Goal: Task Accomplishment & Management: Use online tool/utility

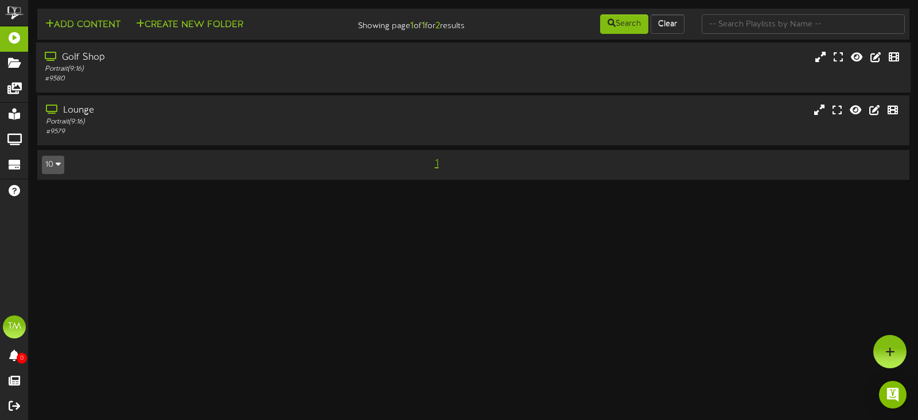
click at [379, 62] on div "Golf Shop" at bounding box center [218, 57] width 347 height 13
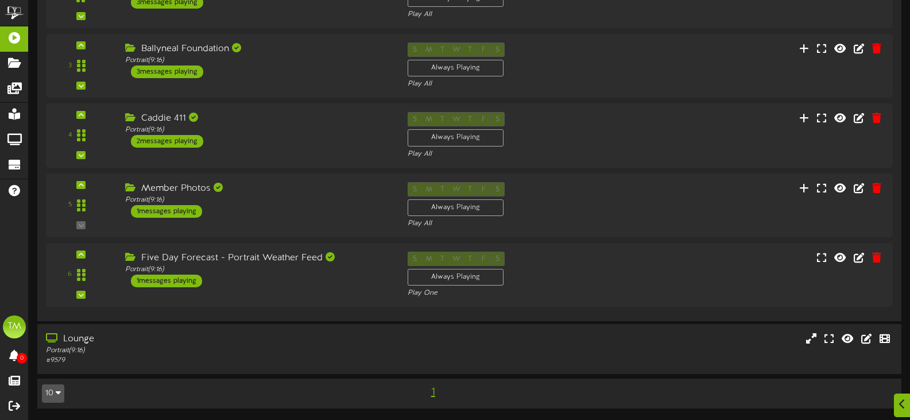
click at [253, 192] on div "Member Photos" at bounding box center [257, 188] width 265 height 13
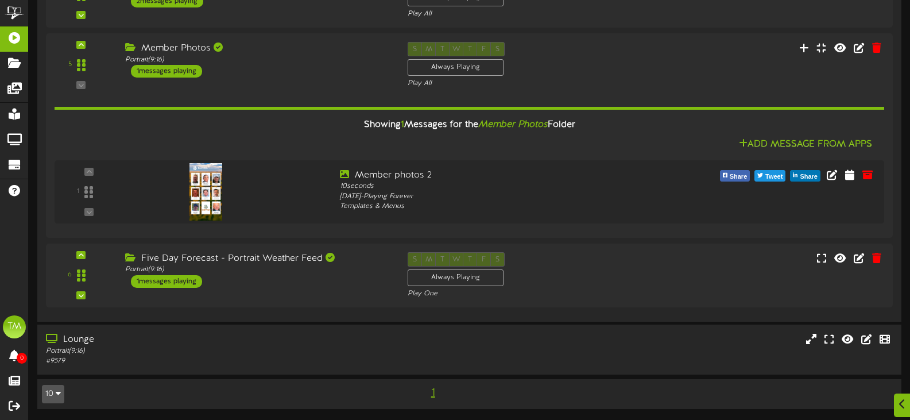
scroll to position [339, 0]
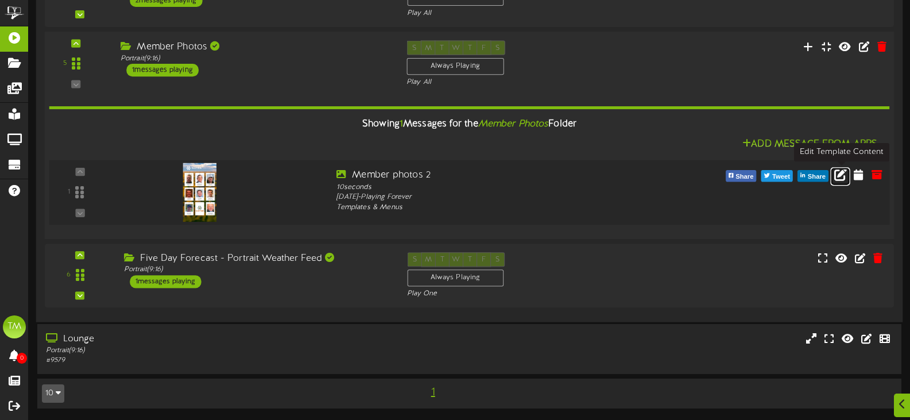
click at [843, 178] on icon at bounding box center [840, 174] width 13 height 13
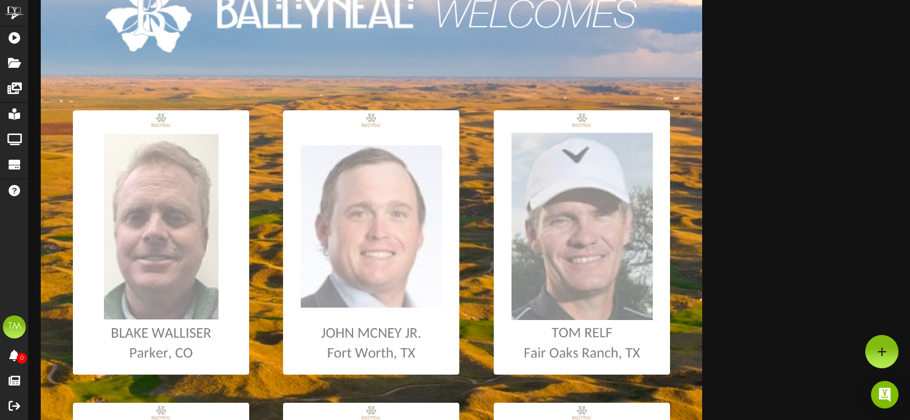
scroll to position [37, 0]
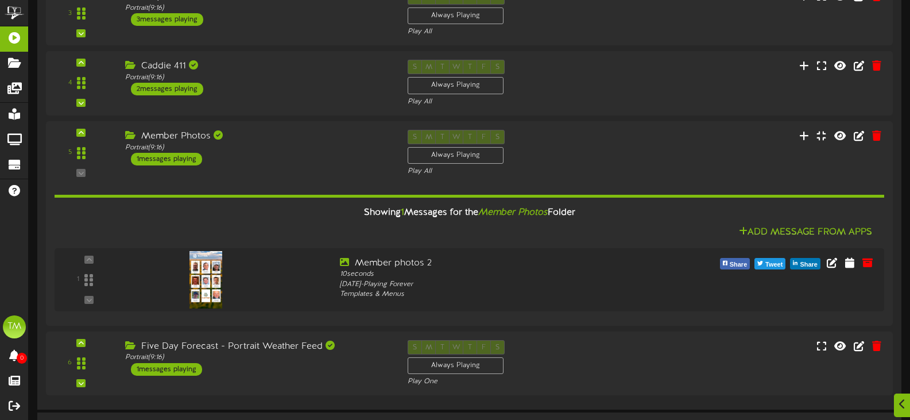
scroll to position [287, 0]
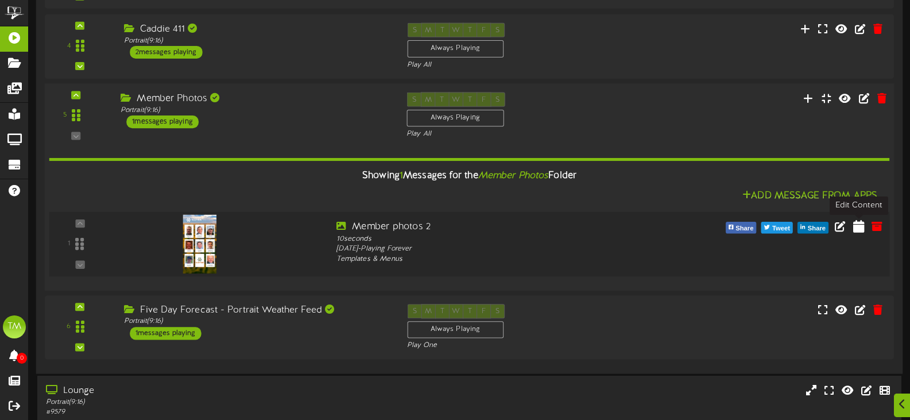
click at [851, 227] on button at bounding box center [858, 228] width 18 height 18
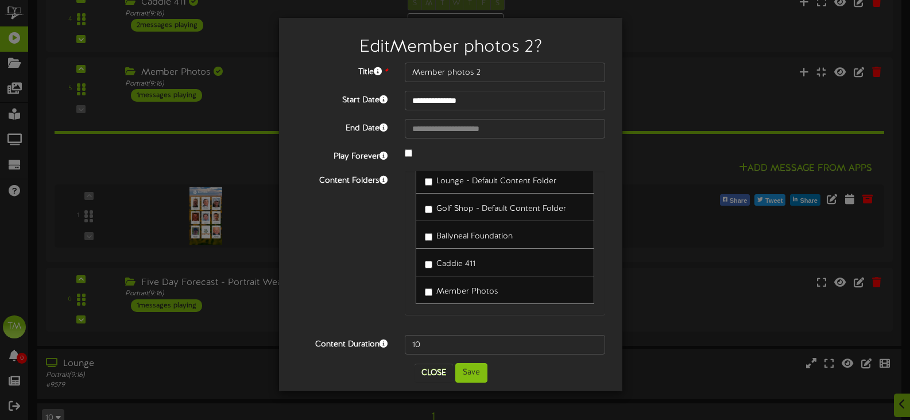
scroll to position [339, 0]
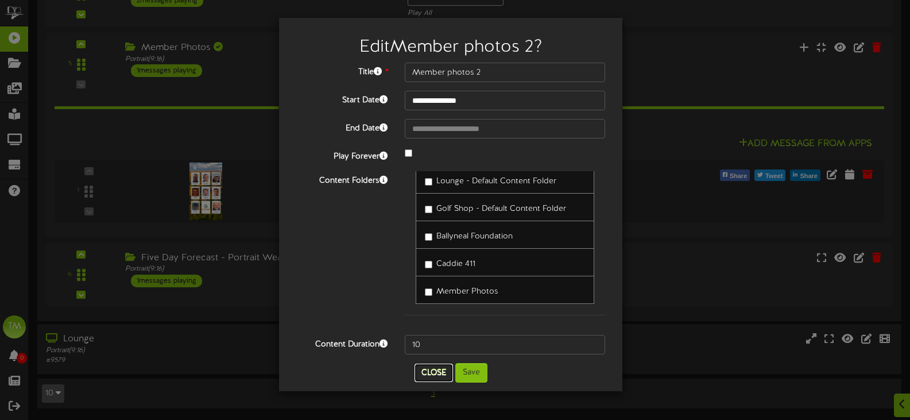
click at [436, 372] on button "Close" at bounding box center [433, 372] width 38 height 18
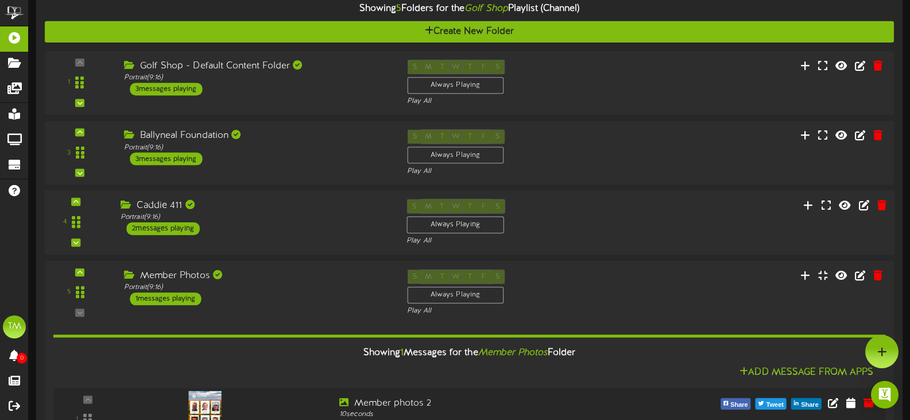
scroll to position [109, 0]
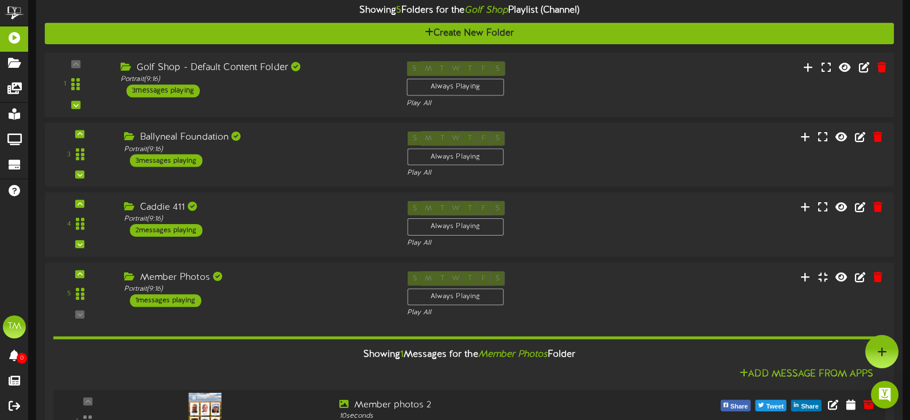
click at [378, 94] on div "Golf Shop - Default Content Folder Portrait ( 9:16 ) 3 messages playing" at bounding box center [255, 79] width 286 height 36
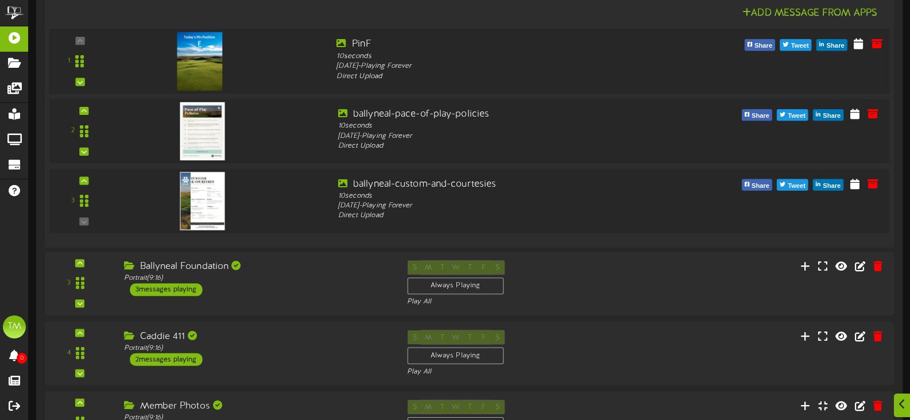
scroll to position [281, 0]
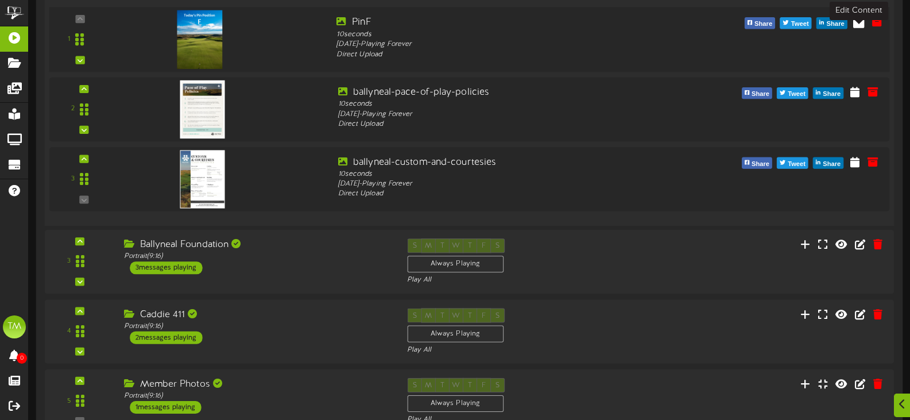
click at [858, 21] on icon at bounding box center [858, 21] width 11 height 13
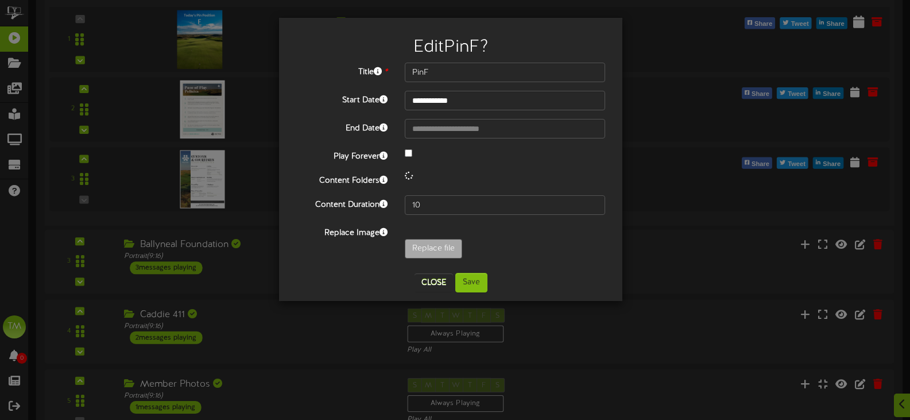
click at [858, 21] on div "**********" at bounding box center [455, 210] width 910 height 420
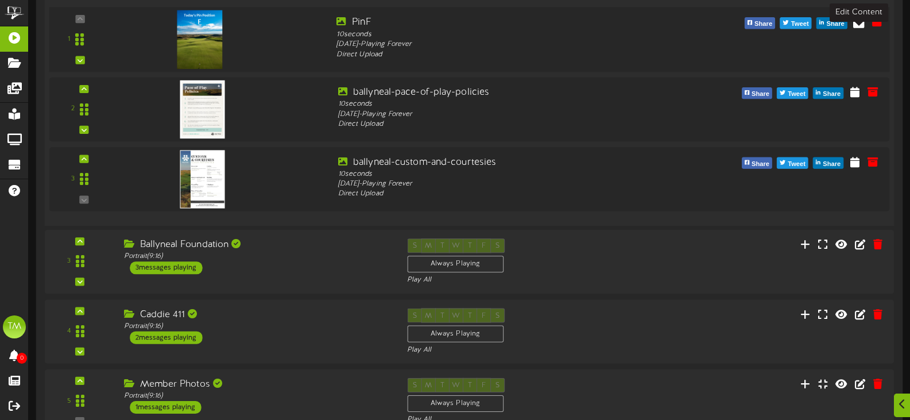
click at [859, 17] on icon at bounding box center [858, 21] width 11 height 13
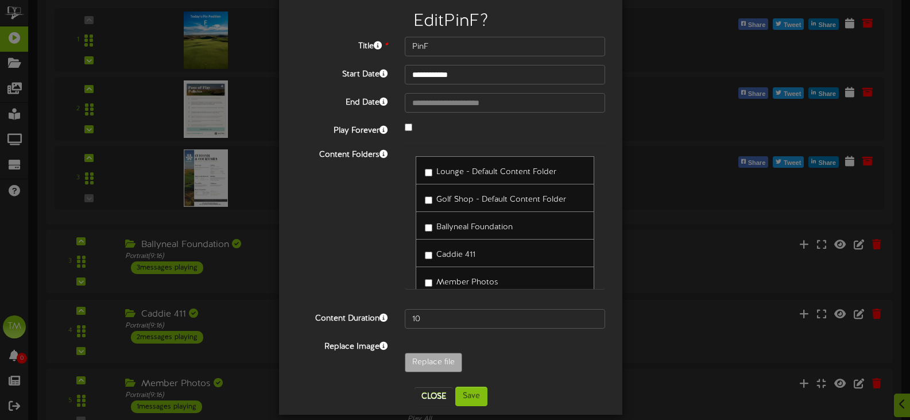
scroll to position [38, 0]
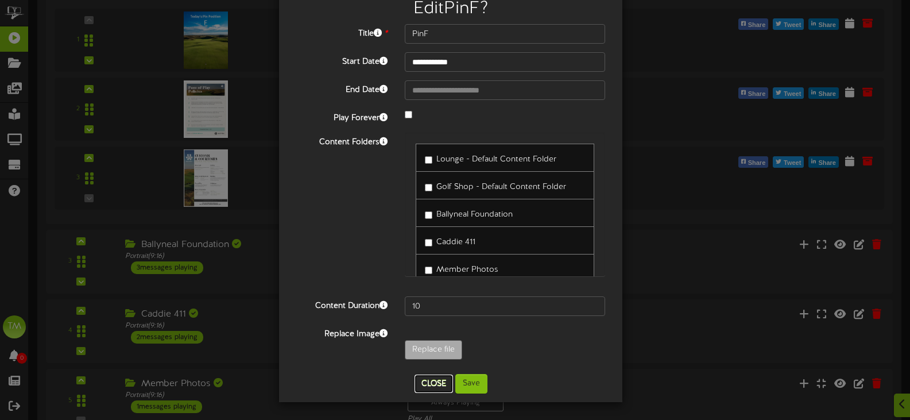
click at [436, 387] on button "Close" at bounding box center [433, 383] width 38 height 18
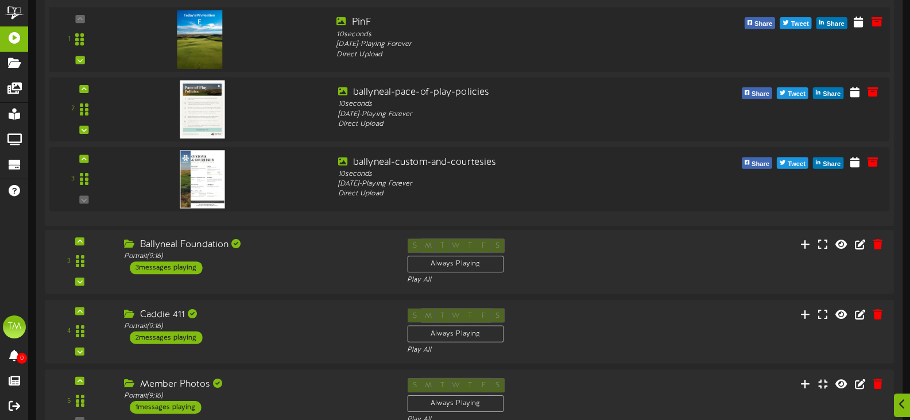
click at [463, 60] on div "1" at bounding box center [469, 39] width 848 height 47
click at [850, 22] on div "Share Tweet Share" at bounding box center [787, 23] width 212 height 15
click at [862, 23] on icon at bounding box center [858, 21] width 11 height 13
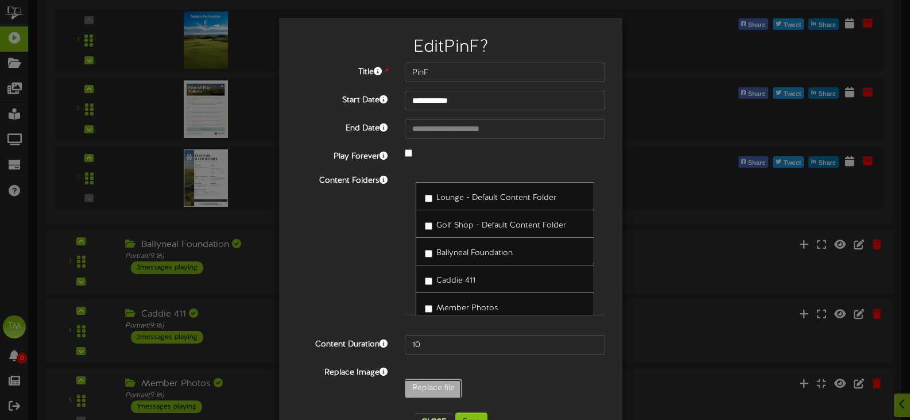
type input "**********"
type input "PinD"
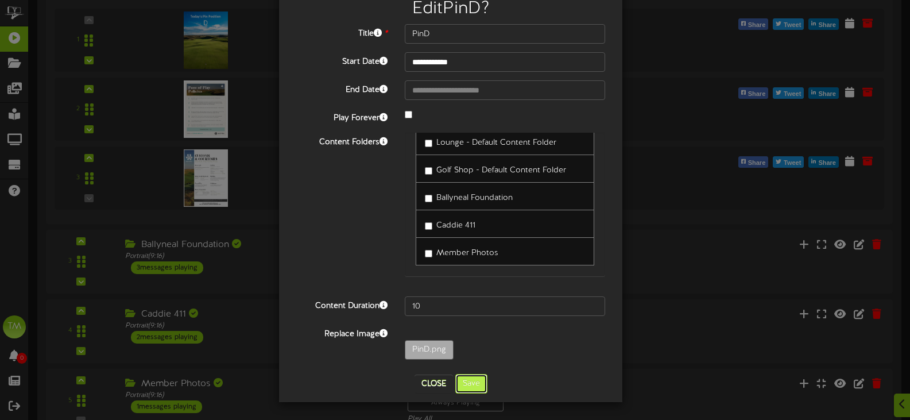
click at [461, 382] on button "Save" at bounding box center [471, 384] width 32 height 20
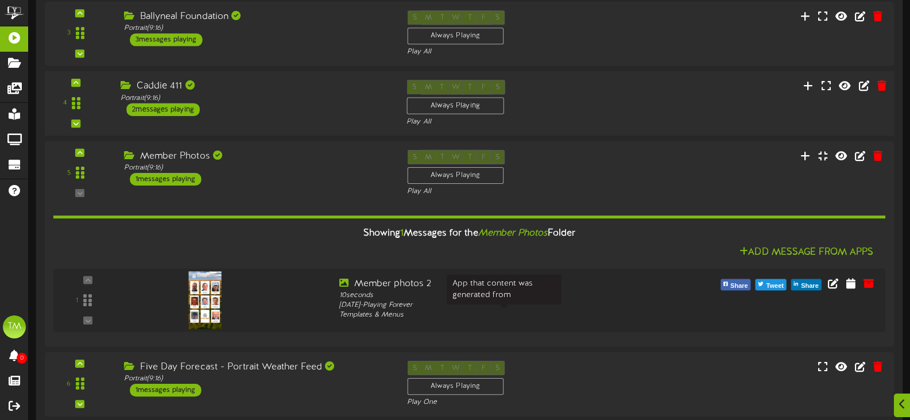
scroll to position [510, 0]
